Goal: Entertainment & Leisure: Consume media (video, audio)

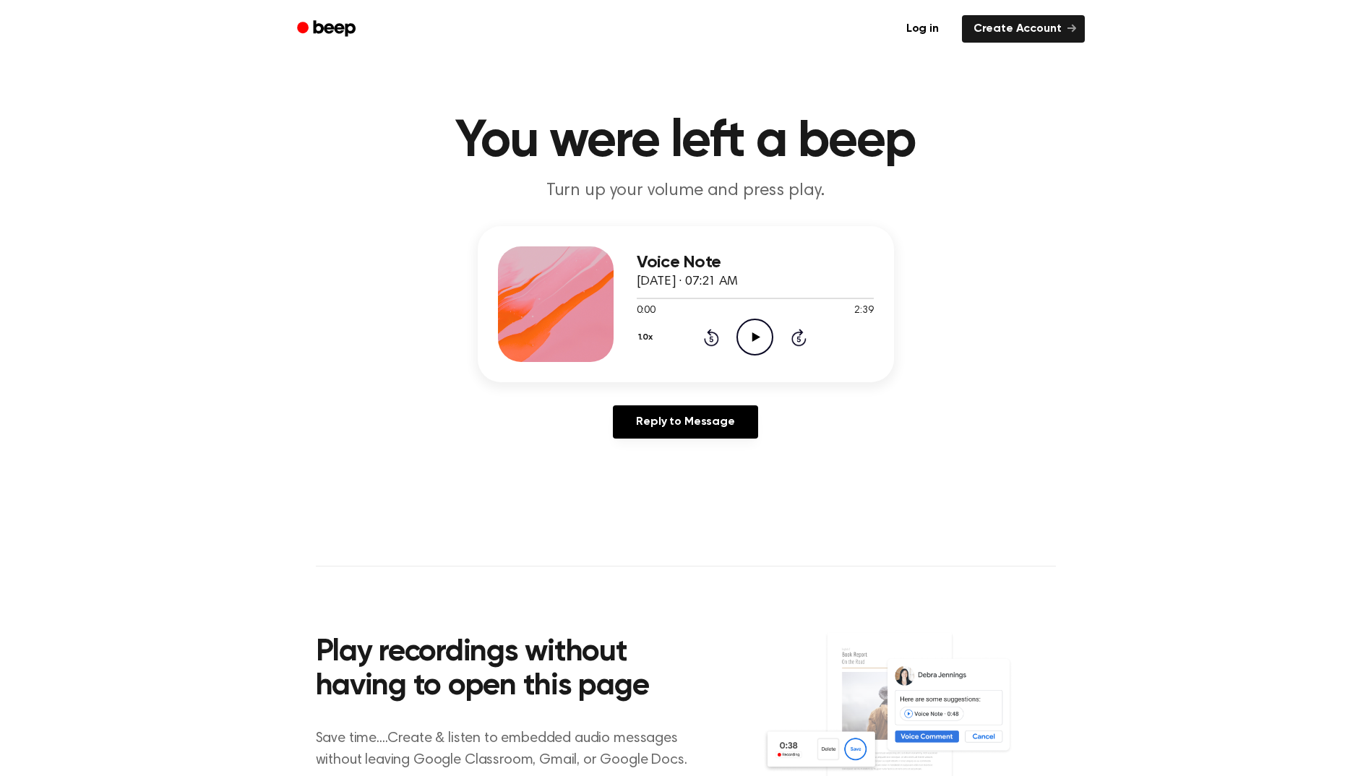
click at [756, 354] on circle at bounding box center [754, 336] width 35 height 35
click at [757, 324] on icon "Pause Audio" at bounding box center [754, 337] width 37 height 37
click at [757, 324] on icon "Play Audio" at bounding box center [754, 337] width 37 height 37
click at [756, 330] on icon "Pause Audio" at bounding box center [754, 337] width 37 height 37
click at [756, 330] on icon "Play Audio" at bounding box center [754, 337] width 37 height 37
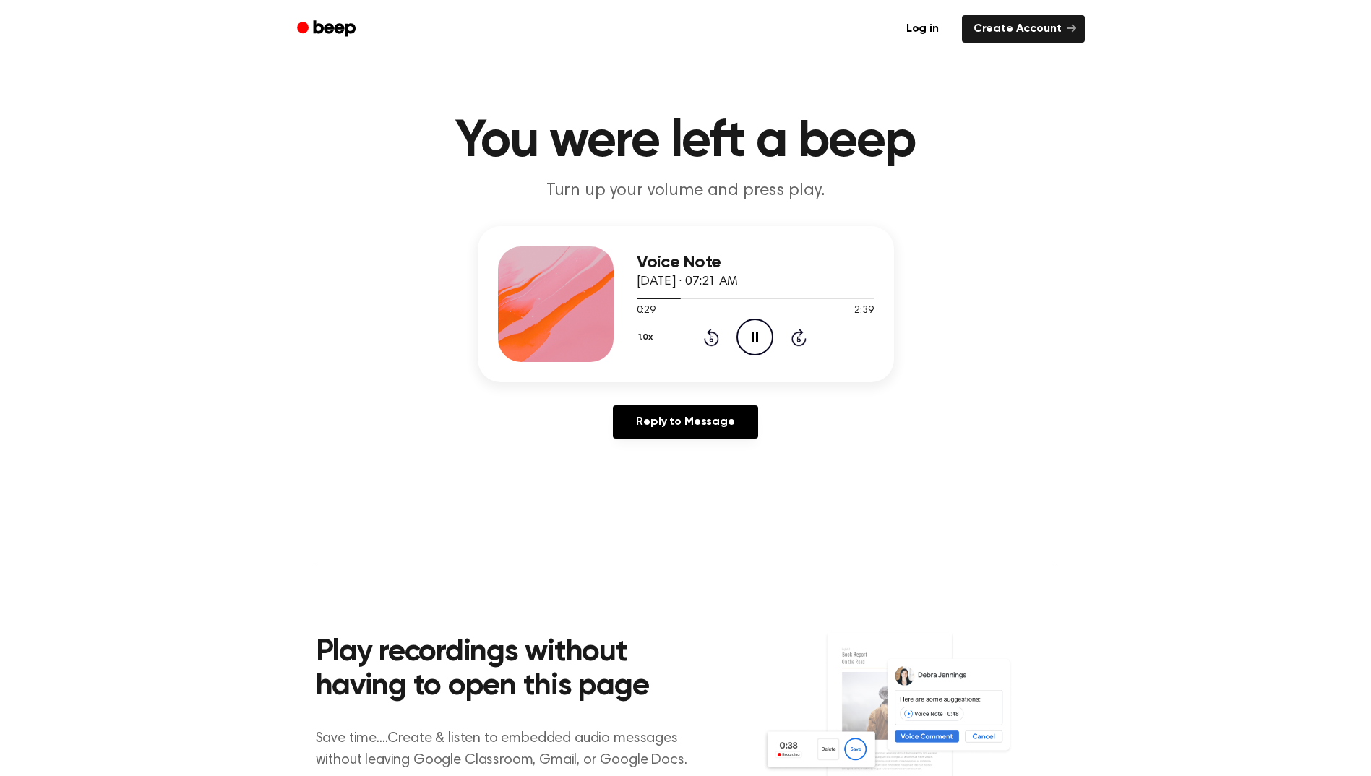
click at [756, 330] on icon "Pause Audio" at bounding box center [754, 337] width 37 height 37
click at [715, 329] on icon "Rewind 5 seconds" at bounding box center [711, 337] width 16 height 19
click at [743, 337] on icon "Play Audio" at bounding box center [754, 337] width 37 height 37
click at [750, 329] on icon "Play Audio" at bounding box center [754, 337] width 37 height 37
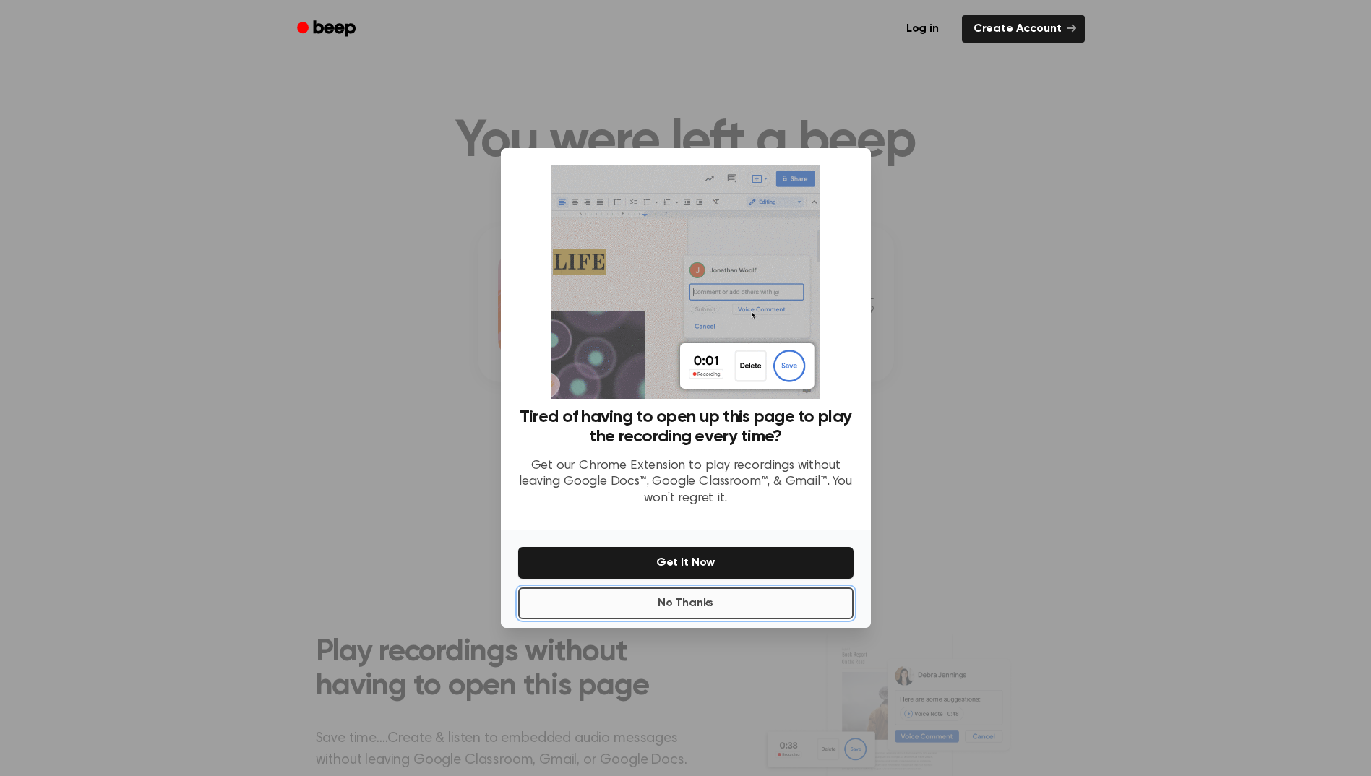
click at [704, 603] on button "No Thanks" at bounding box center [685, 603] width 335 height 32
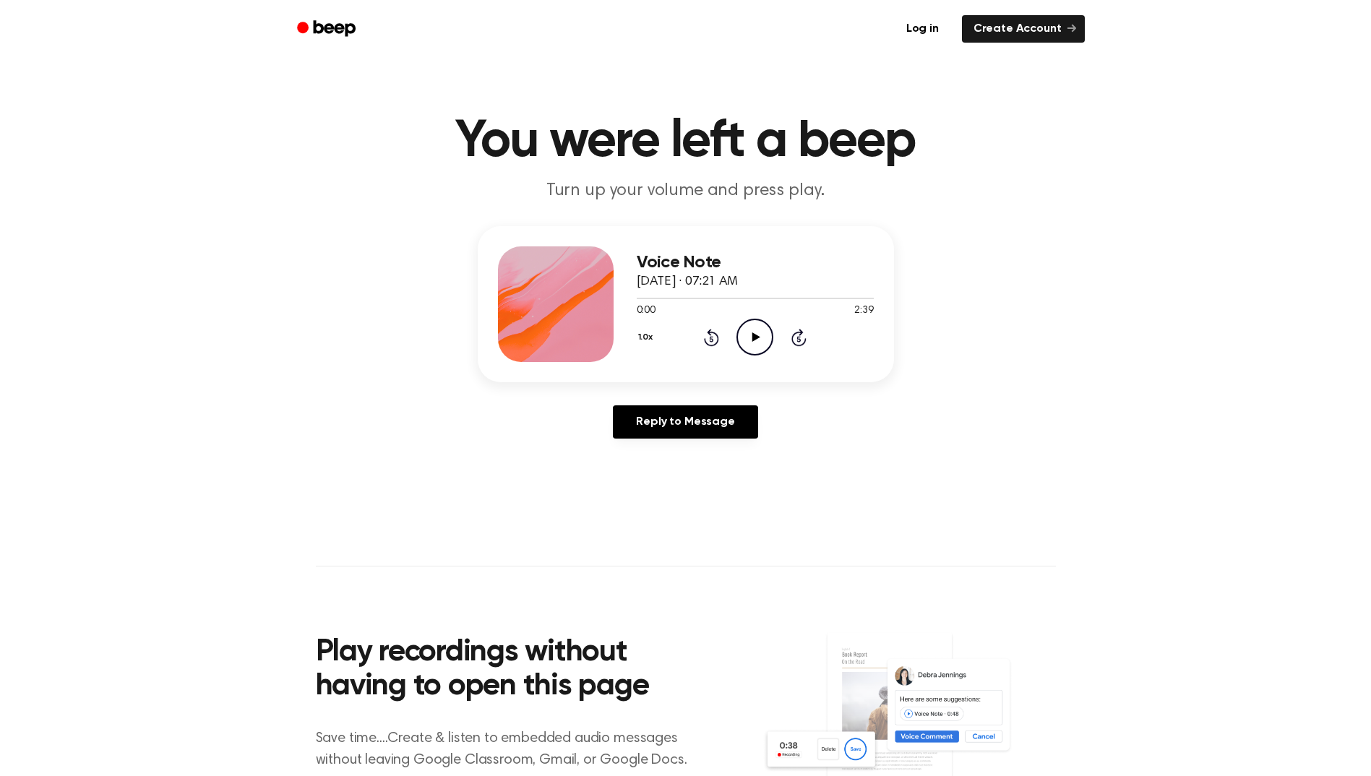
click at [762, 329] on icon "Play Audio" at bounding box center [754, 337] width 37 height 37
click at [796, 337] on icon "Skip 5 seconds" at bounding box center [798, 337] width 16 height 19
click at [798, 335] on icon "Skip 5 seconds" at bounding box center [798, 337] width 16 height 19
click at [798, 335] on icon at bounding box center [798, 337] width 15 height 17
click at [797, 335] on icon "Skip 5 seconds" at bounding box center [798, 337] width 16 height 19
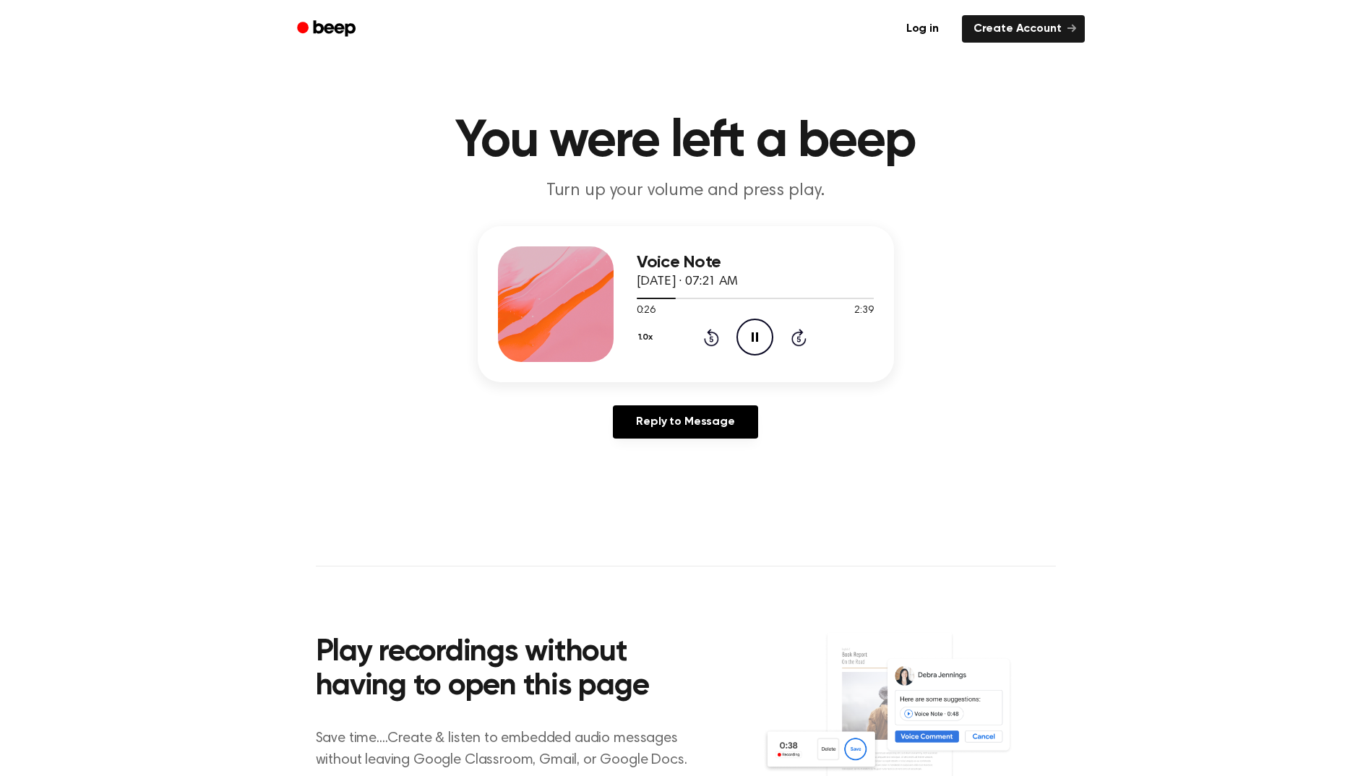
click at [705, 333] on icon "Rewind 5 seconds" at bounding box center [711, 337] width 16 height 19
click at [747, 344] on icon "Pause Audio" at bounding box center [754, 337] width 37 height 37
click at [697, 329] on div "1.0x Rewind 5 seconds Play Audio Skip 5 seconds" at bounding box center [755, 337] width 237 height 37
click at [731, 345] on div "1.0x Rewind 5 seconds Play Audio Skip 5 seconds" at bounding box center [755, 337] width 237 height 37
click at [706, 342] on icon at bounding box center [711, 337] width 15 height 17
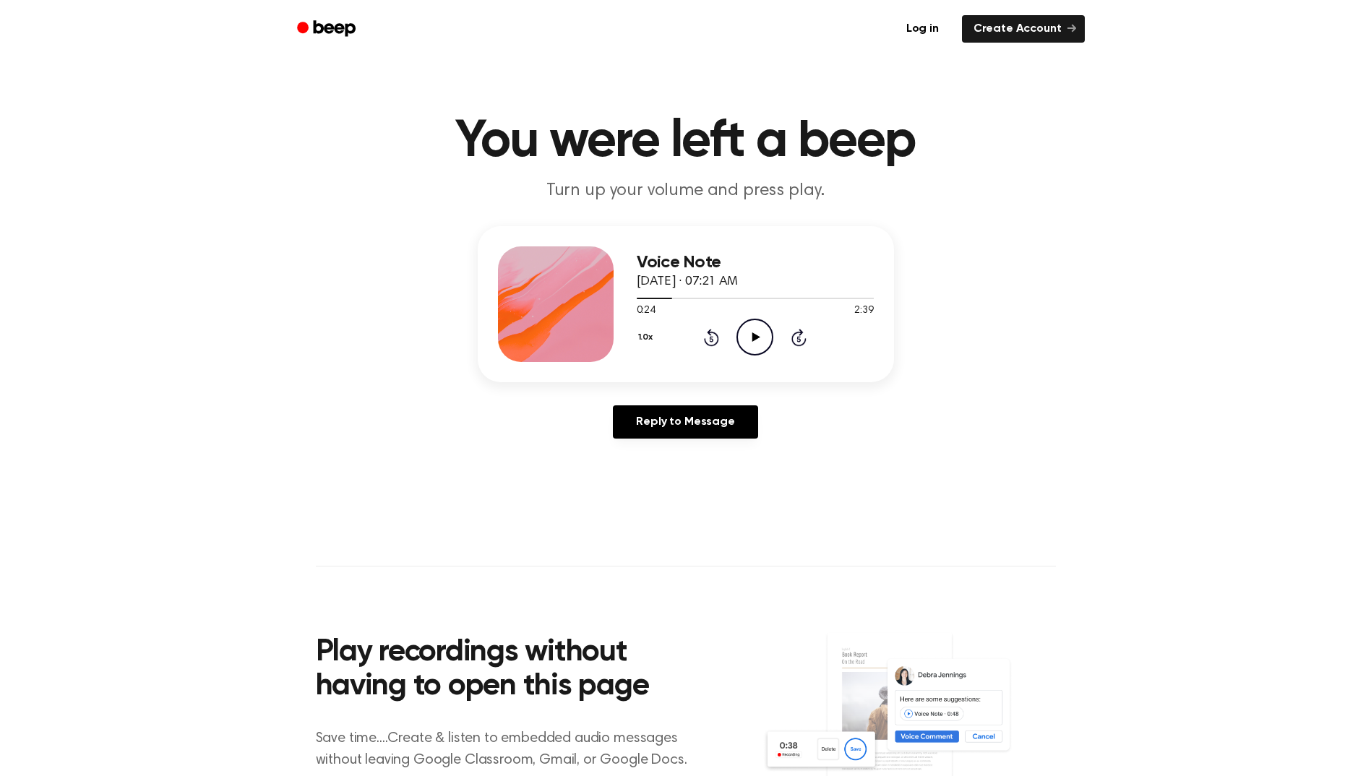
click at [756, 339] on icon at bounding box center [756, 336] width 8 height 9
click at [756, 339] on icon at bounding box center [754, 336] width 7 height 9
